Goal: Information Seeking & Learning: Learn about a topic

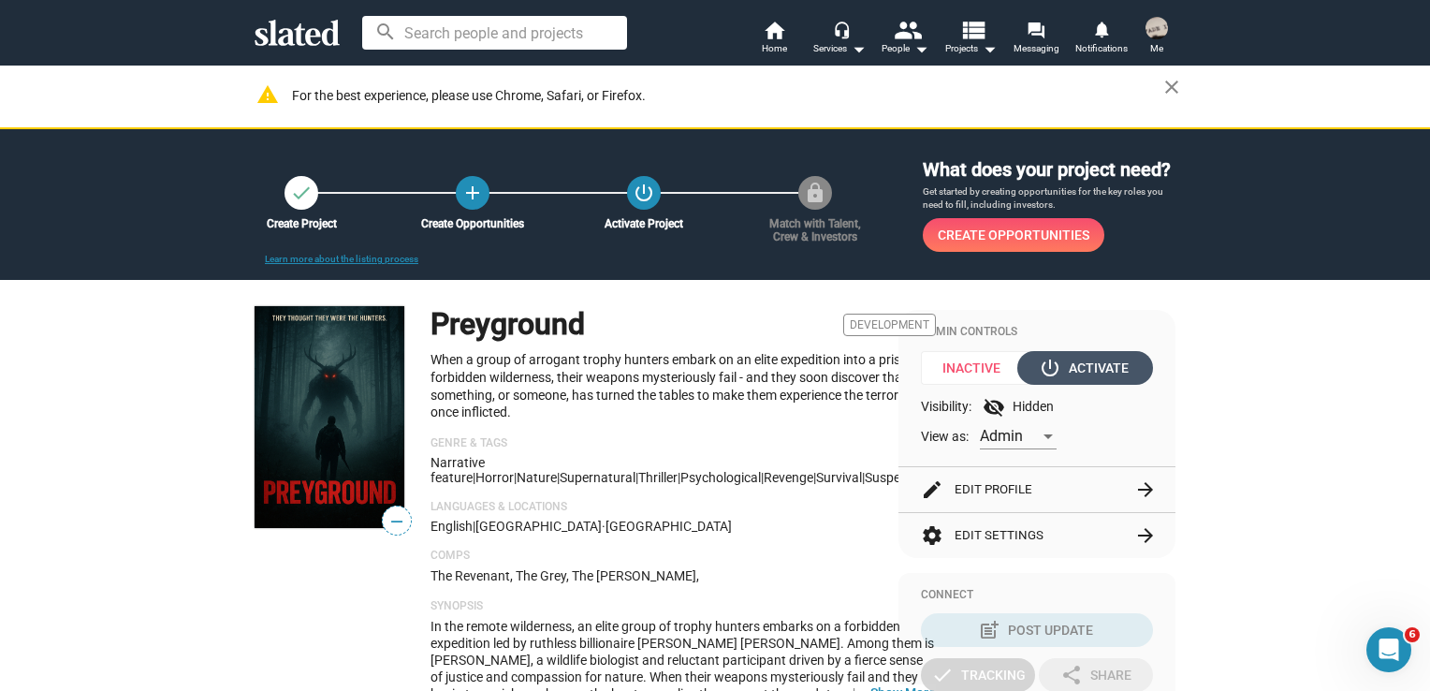
click at [1102, 367] on div "power_settings_new Activate" at bounding box center [1086, 368] width 86 height 34
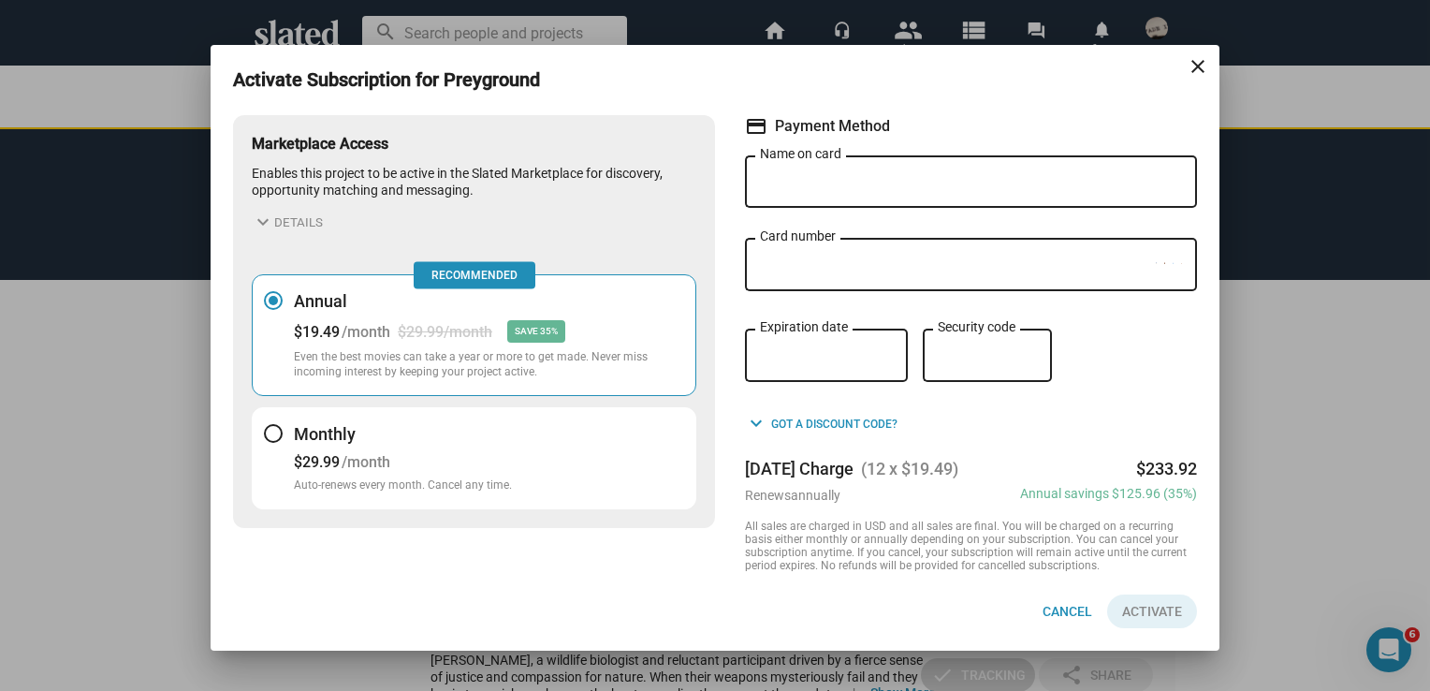
click at [278, 439] on div at bounding box center [273, 433] width 19 height 19
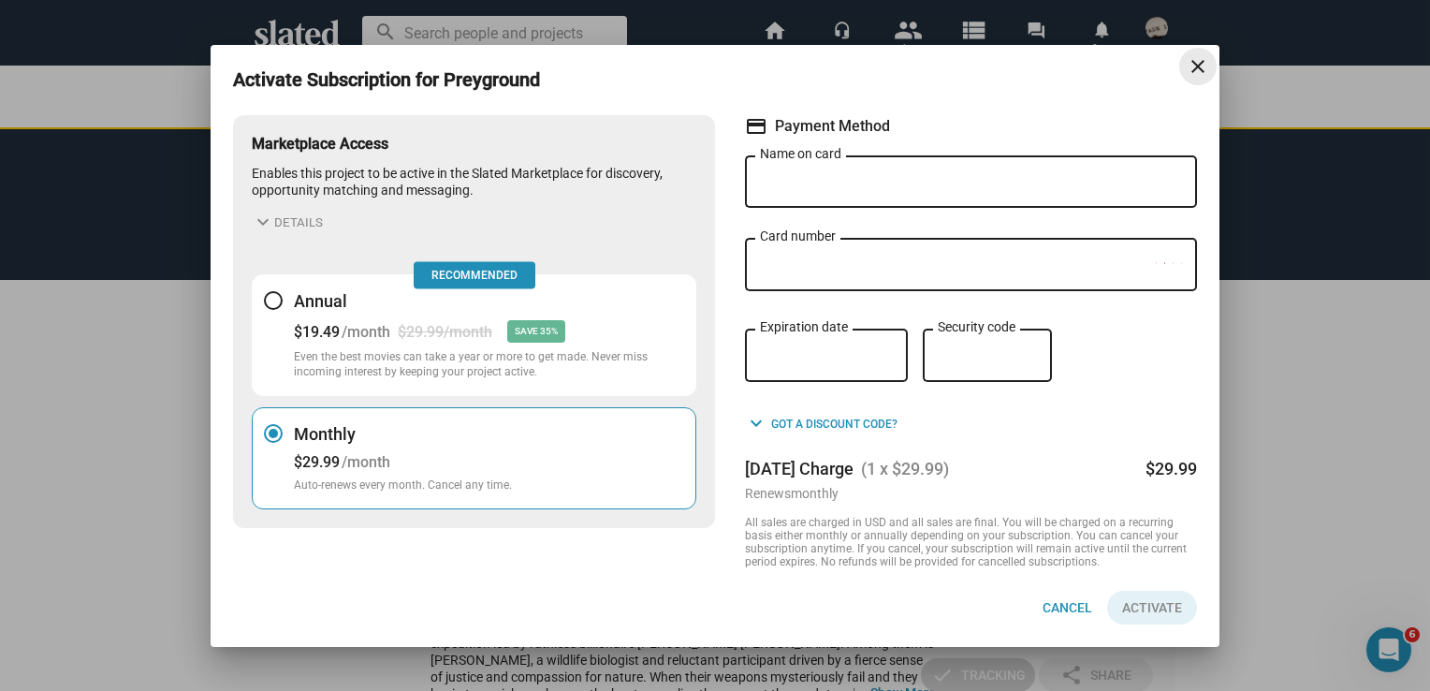
click at [1201, 69] on mat-icon "close" at bounding box center [1198, 66] width 22 height 22
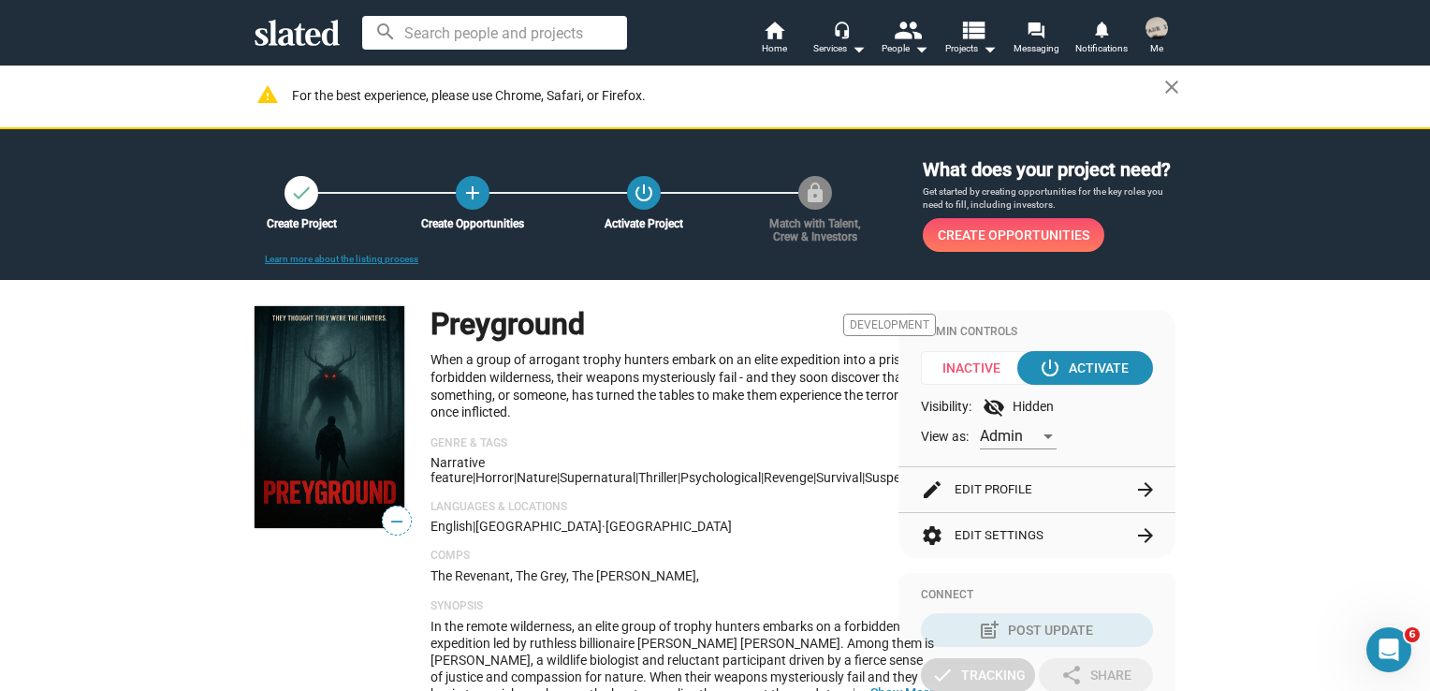
drag, startPoint x: 712, startPoint y: 415, endPoint x: 417, endPoint y: 330, distance: 306.6
click at [417, 330] on div "— Preyground Development When a group of arrogant trophy hunters embark on an e…" at bounding box center [567, 511] width 625 height 411
copy div "Preyground Development When a group of arrogant trophy hunters embark on an eli…"
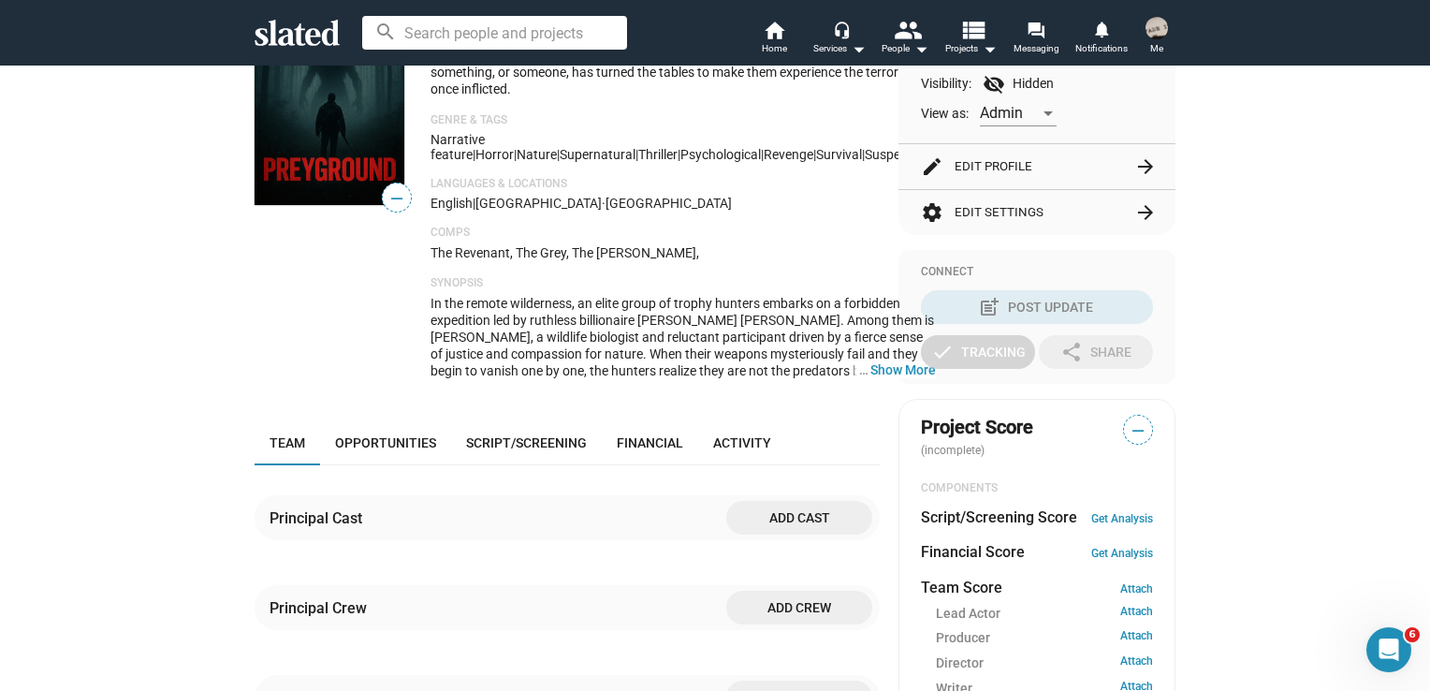
scroll to position [281, 0]
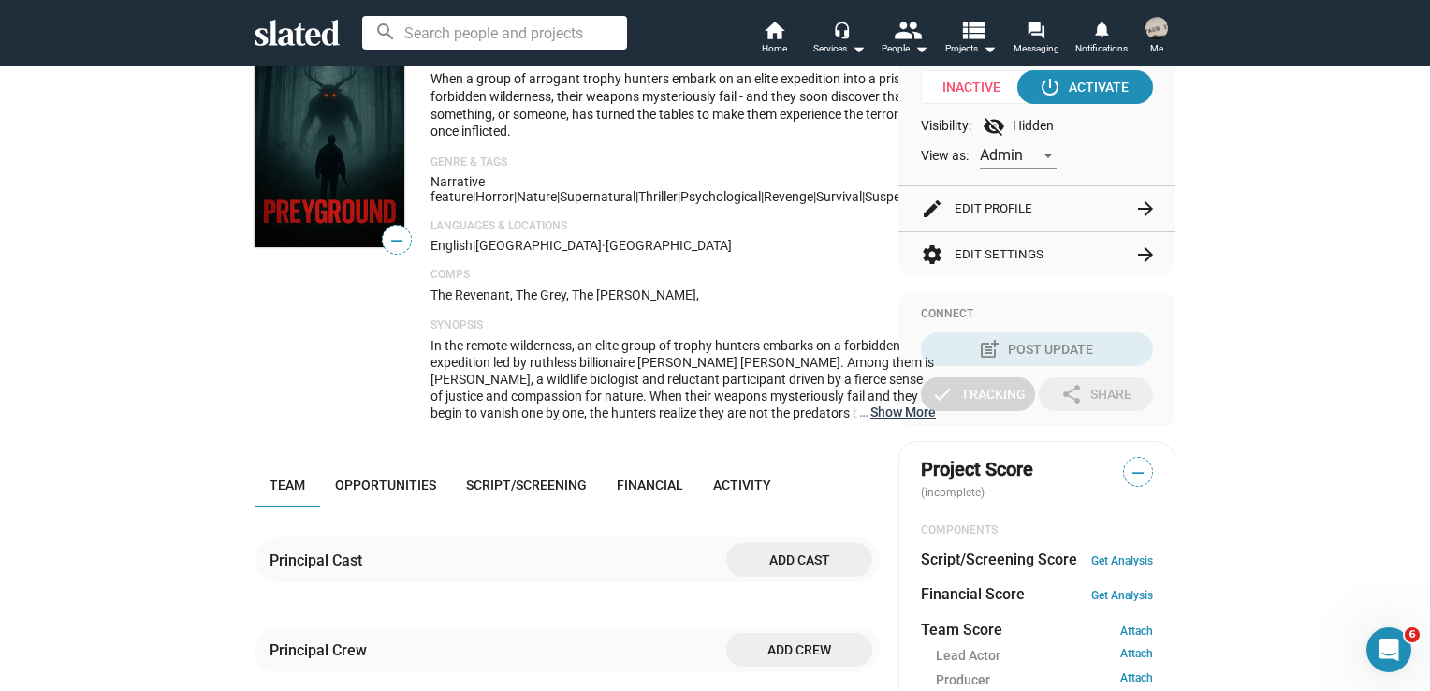
click at [870, 414] on button "… Show More" at bounding box center [903, 411] width 66 height 17
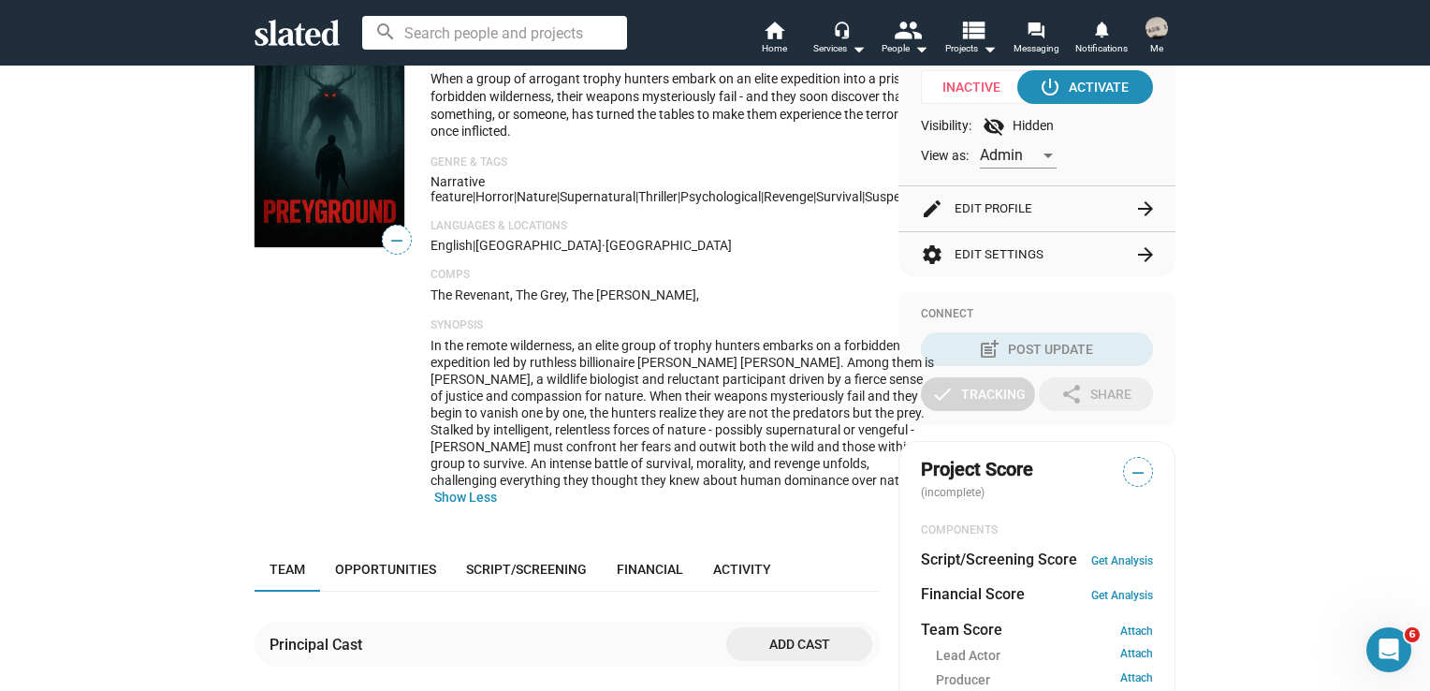
drag, startPoint x: 423, startPoint y: 175, endPoint x: 696, endPoint y: 492, distance: 418.7
click at [696, 492] on div "— Preyground Development When a group of arrogant trophy hunters embark on an e…" at bounding box center [567, 272] width 625 height 495
copy div "Narrative feature | Horror | Nature | Supernatural | Thriller | psychological |…"
